Goal: Information Seeking & Learning: Learn about a topic

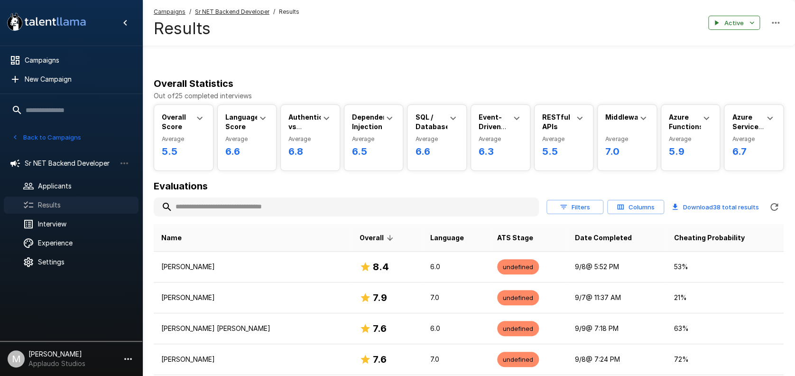
click at [48, 209] on span "Results" at bounding box center [84, 204] width 93 height 9
click at [67, 204] on span "Results" at bounding box center [84, 204] width 93 height 9
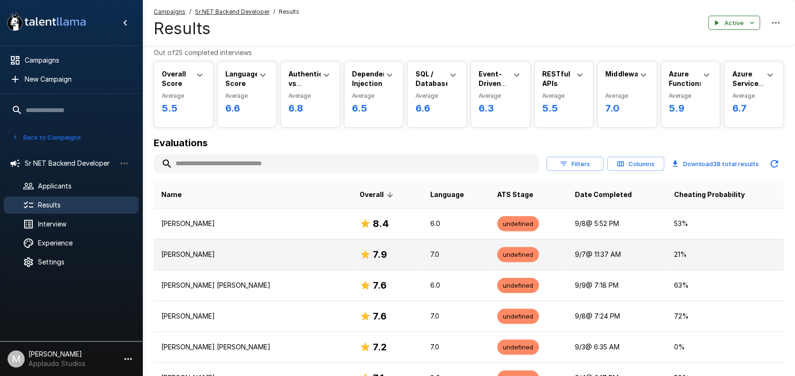
scroll to position [63, 0]
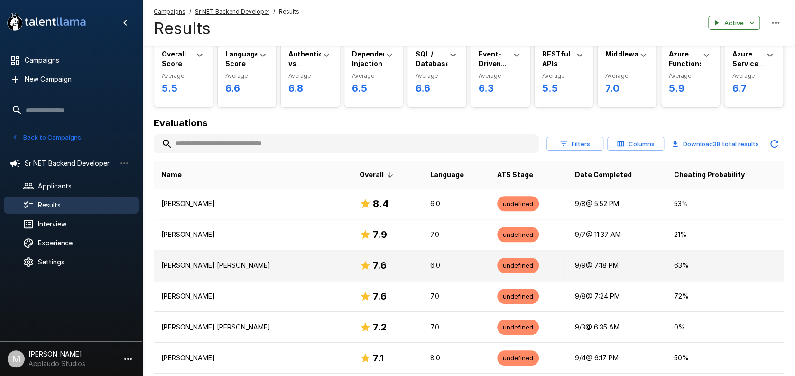
click at [212, 263] on p "[PERSON_NAME] [PERSON_NAME]" at bounding box center [252, 265] width 183 height 9
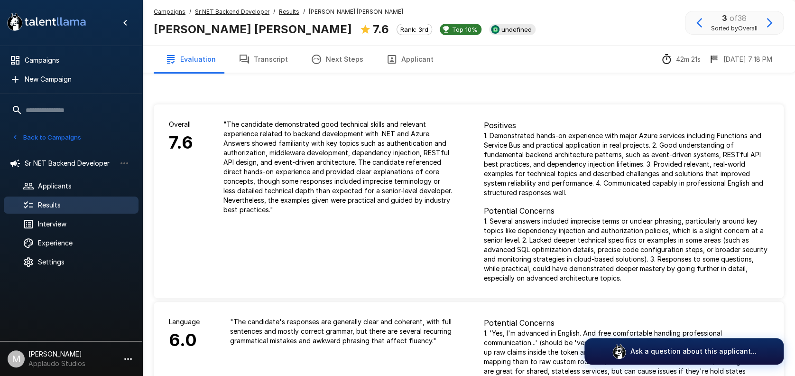
click at [277, 49] on button "Transcript" at bounding box center [263, 59] width 72 height 27
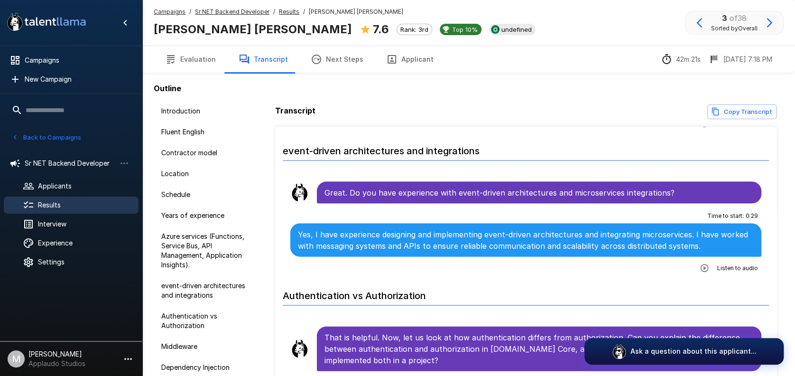
scroll to position [1139, 0]
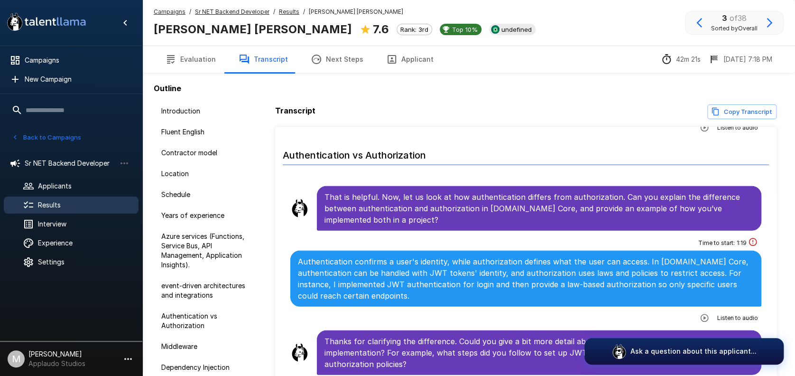
click at [704, 312] on button "button" at bounding box center [704, 317] width 17 height 17
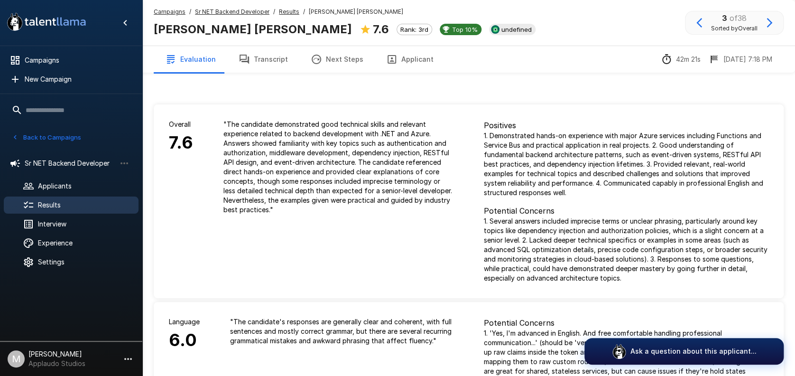
drag, startPoint x: 229, startPoint y: 128, endPoint x: 234, endPoint y: 131, distance: 5.7
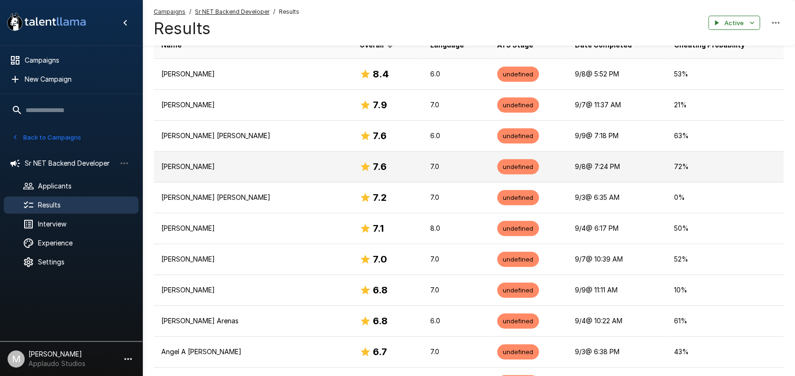
scroll to position [166, 0]
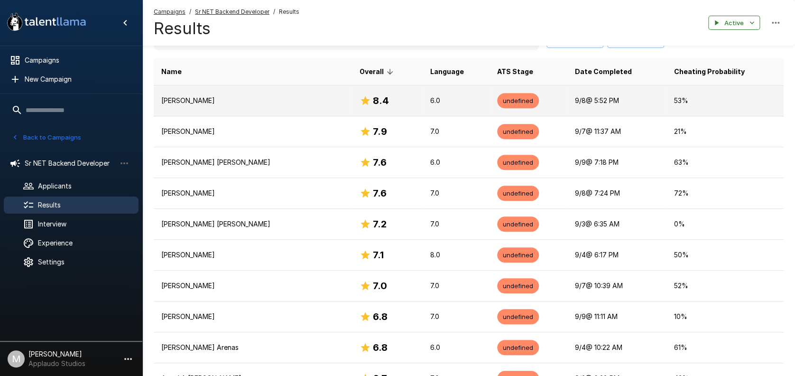
click at [292, 96] on p "[PERSON_NAME]" at bounding box center [252, 100] width 183 height 9
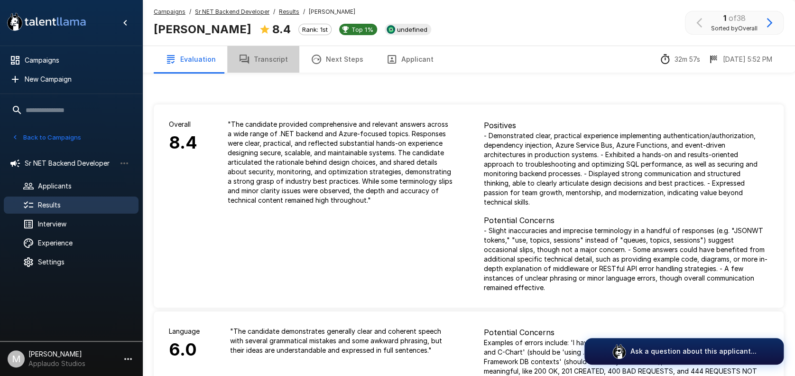
click at [267, 46] on button "Transcript" at bounding box center [263, 59] width 72 height 27
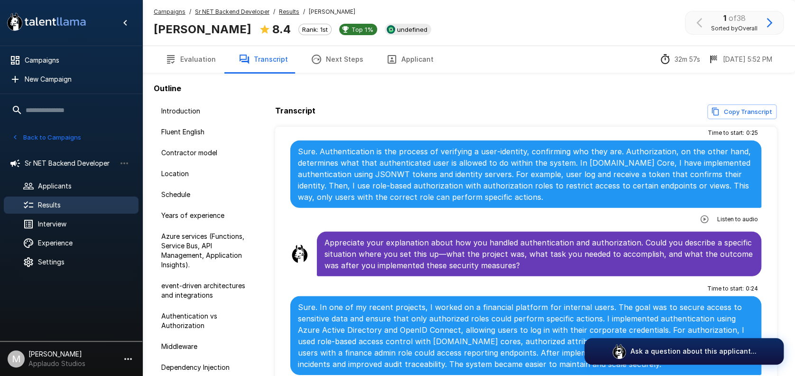
scroll to position [1392, 0]
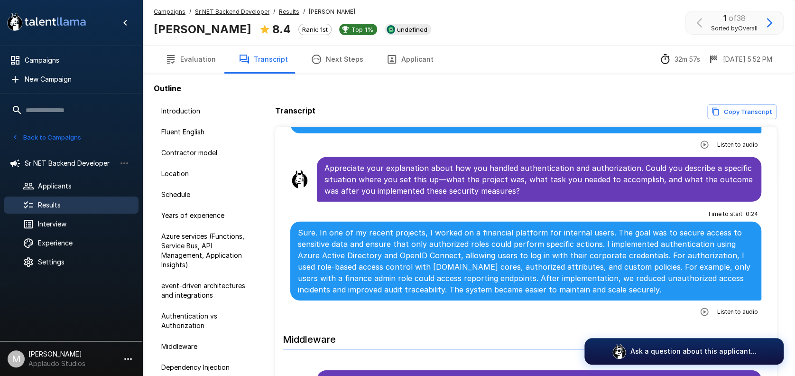
click at [700, 307] on icon "button" at bounding box center [704, 311] width 9 height 9
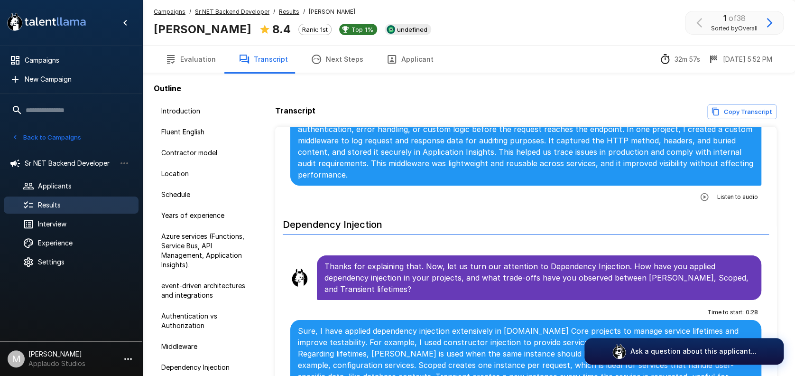
scroll to position [1835, 0]
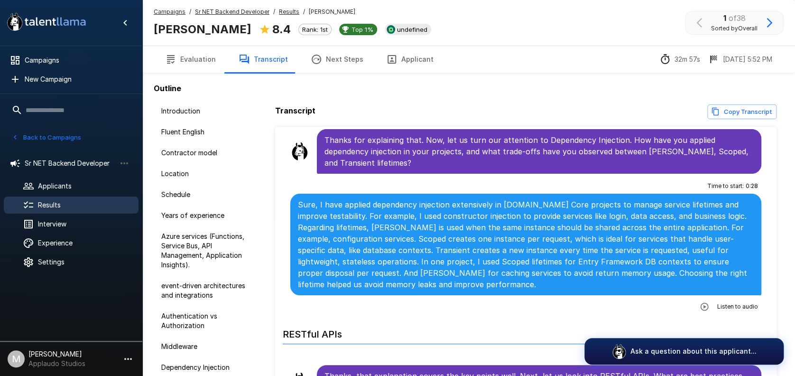
click at [700, 302] on icon "button" at bounding box center [704, 306] width 9 height 9
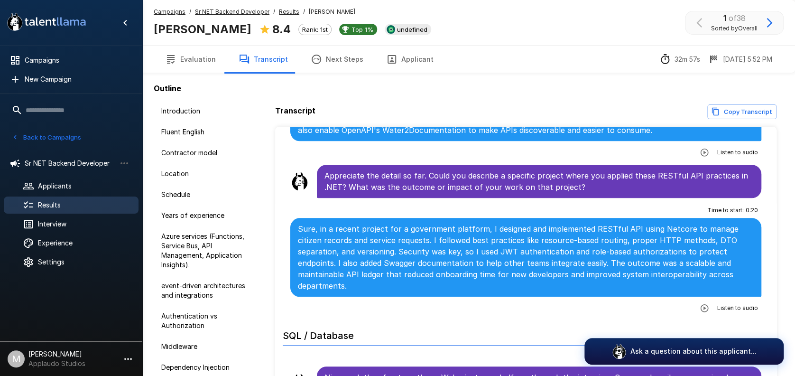
scroll to position [2215, 0]
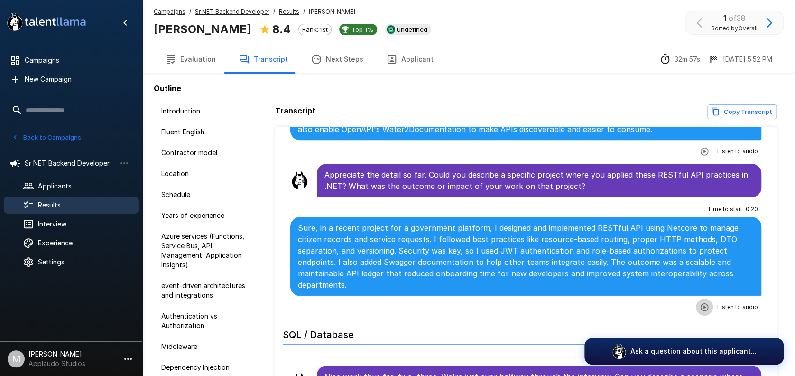
click at [702, 299] on button "button" at bounding box center [704, 307] width 17 height 17
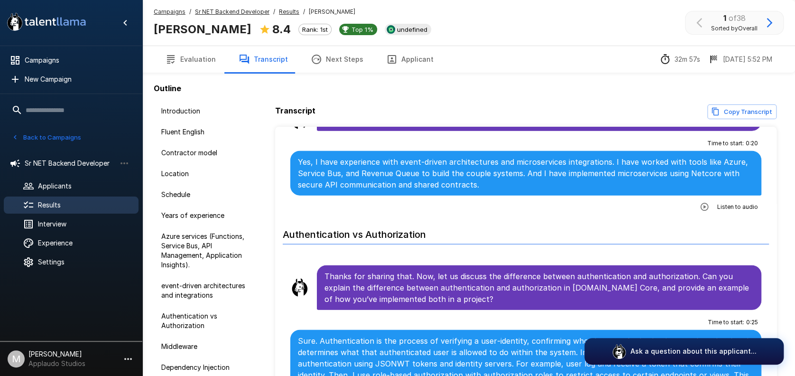
scroll to position [1012, 0]
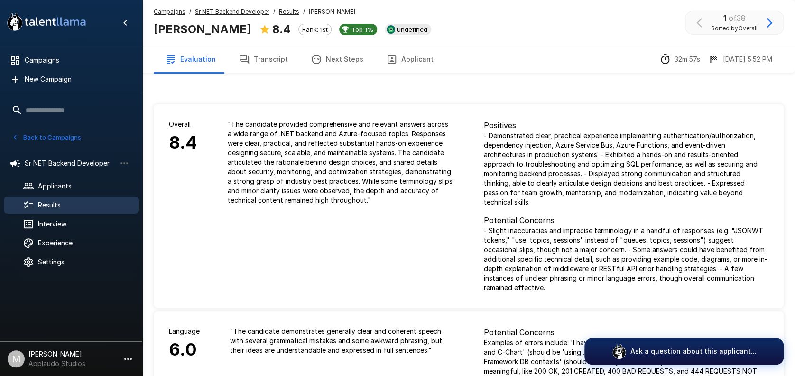
click at [51, 202] on span "Results" at bounding box center [84, 204] width 93 height 9
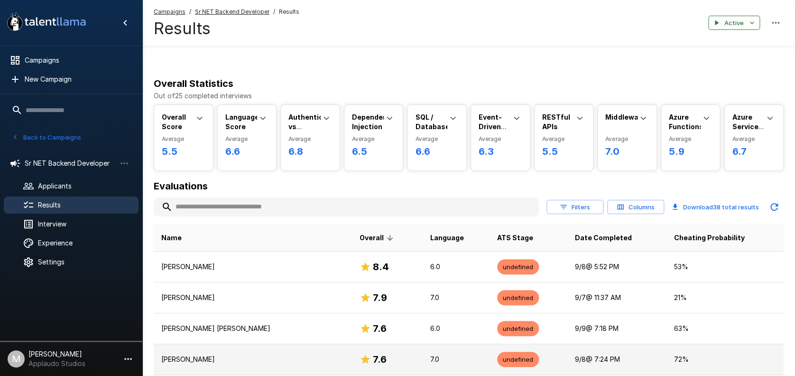
scroll to position [126, 0]
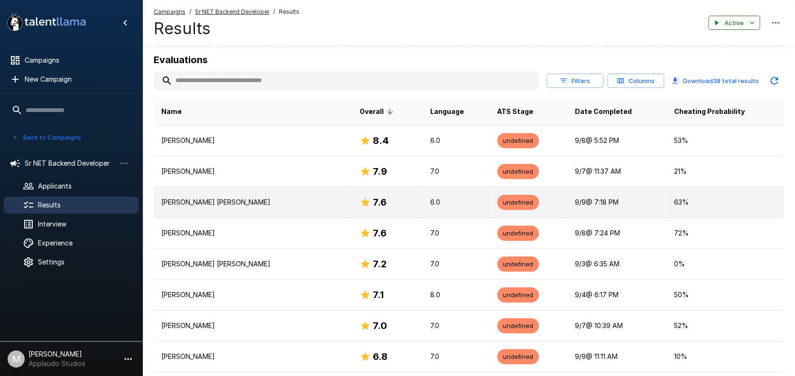
click at [262, 200] on p "[PERSON_NAME] [PERSON_NAME]" at bounding box center [252, 201] width 183 height 9
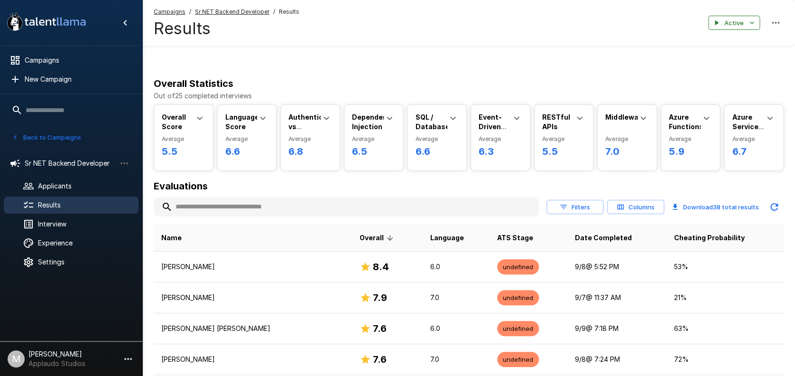
scroll to position [126, 0]
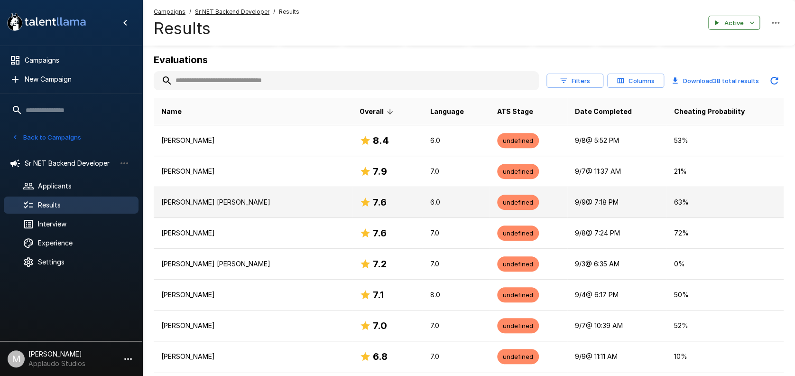
click at [246, 197] on p "[PERSON_NAME] [PERSON_NAME]" at bounding box center [252, 201] width 183 height 9
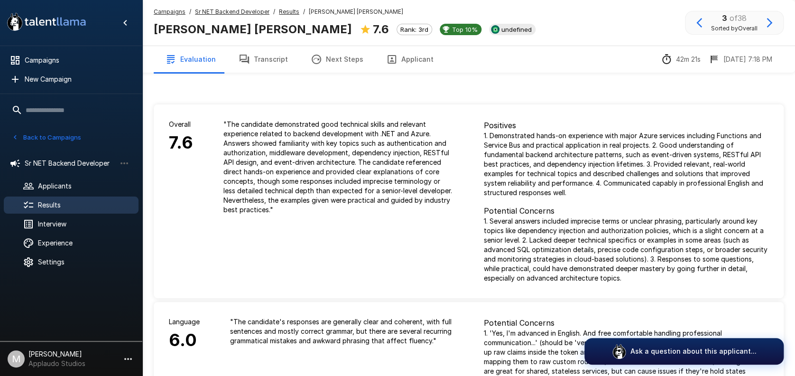
click at [425, 57] on button "Applicant" at bounding box center [410, 59] width 70 height 27
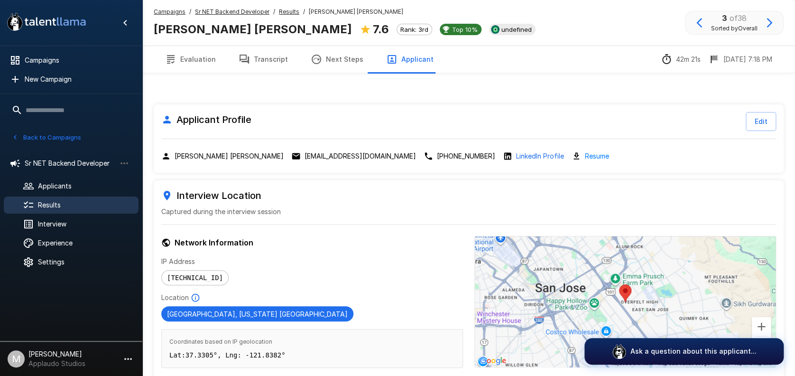
click at [370, 159] on p "leoneldeveloper12@gmail.com" at bounding box center [361, 155] width 112 height 9
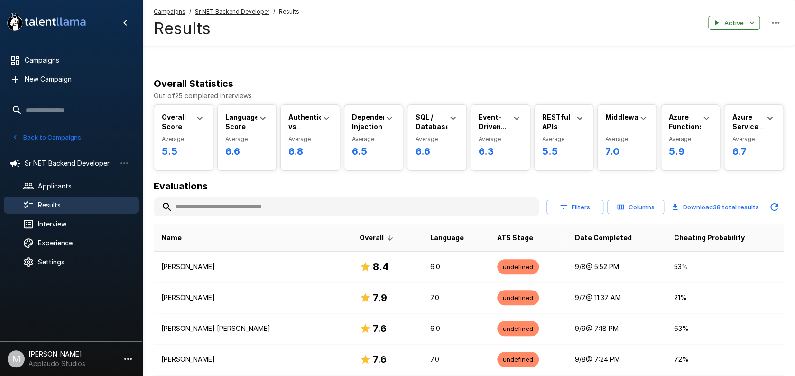
scroll to position [126, 0]
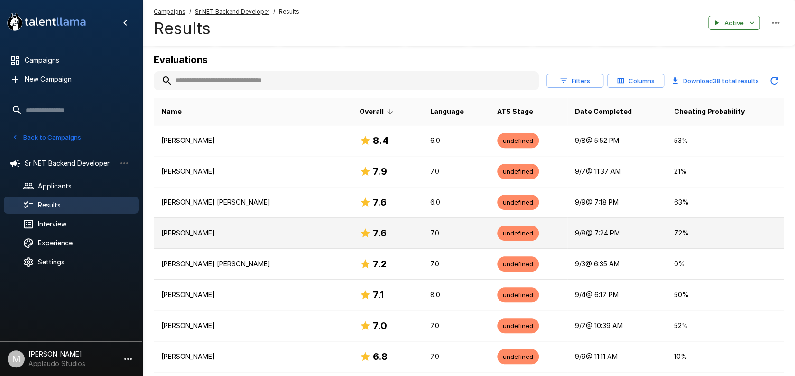
click at [291, 221] on td "[PERSON_NAME]" at bounding box center [253, 233] width 198 height 31
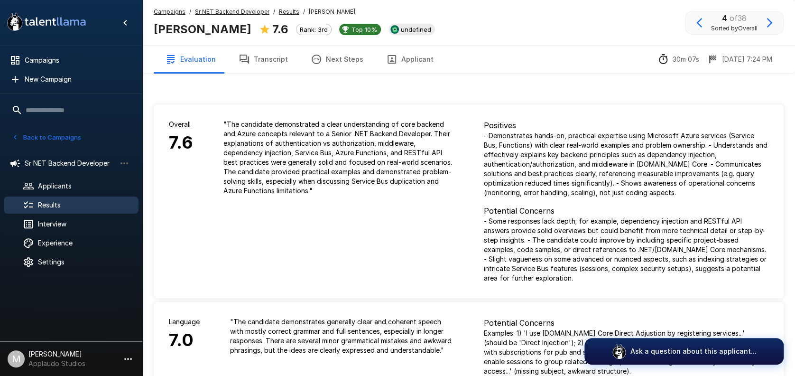
click at [255, 58] on button "Transcript" at bounding box center [263, 59] width 72 height 27
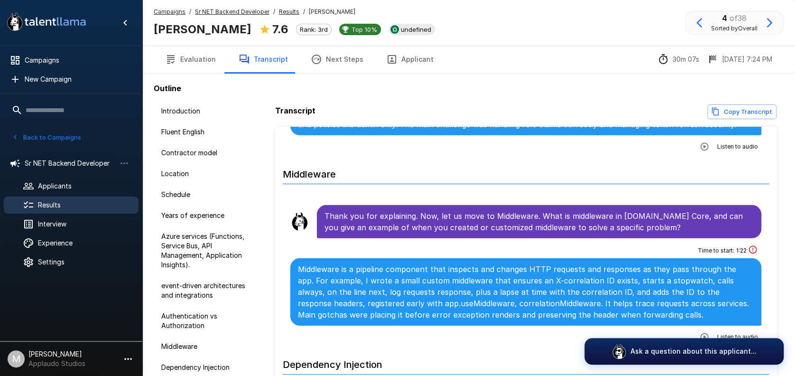
scroll to position [1455, 0]
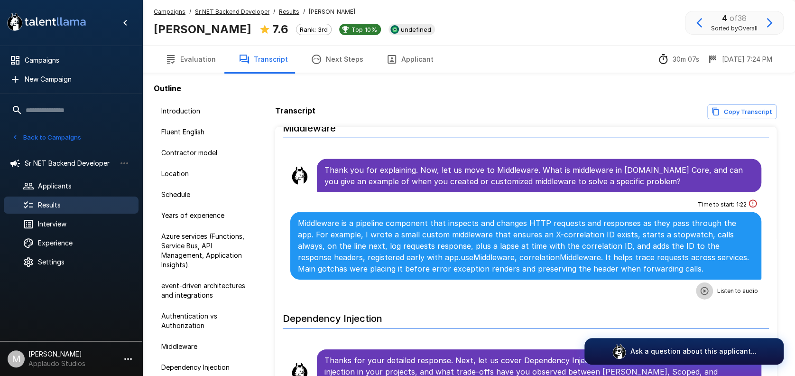
click at [700, 286] on icon "button" at bounding box center [704, 290] width 9 height 9
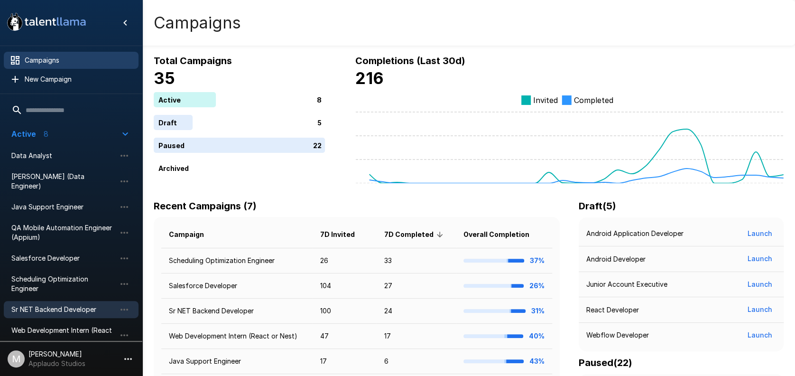
click at [67, 305] on span "Sr NET Backend Developer" at bounding box center [63, 309] width 104 height 9
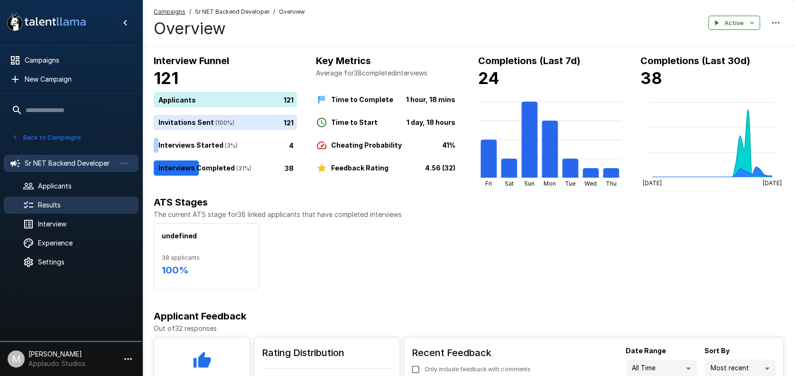
click at [84, 209] on span "Results" at bounding box center [84, 204] width 93 height 9
